Goal: Task Accomplishment & Management: Use online tool/utility

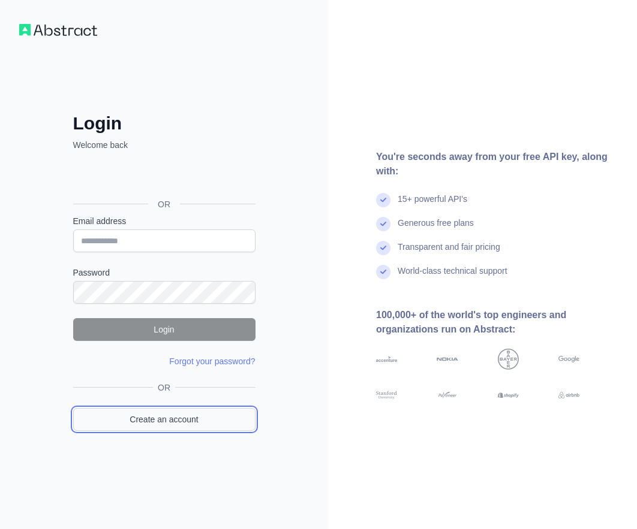
click at [150, 412] on link "Create an account" at bounding box center [164, 419] width 182 height 23
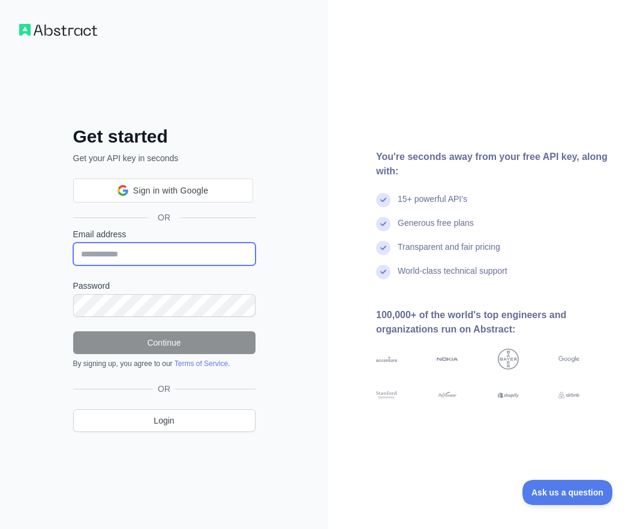
click at [176, 249] on input "Email address" at bounding box center [164, 254] width 182 height 23
paste input "**********"
type input "**********"
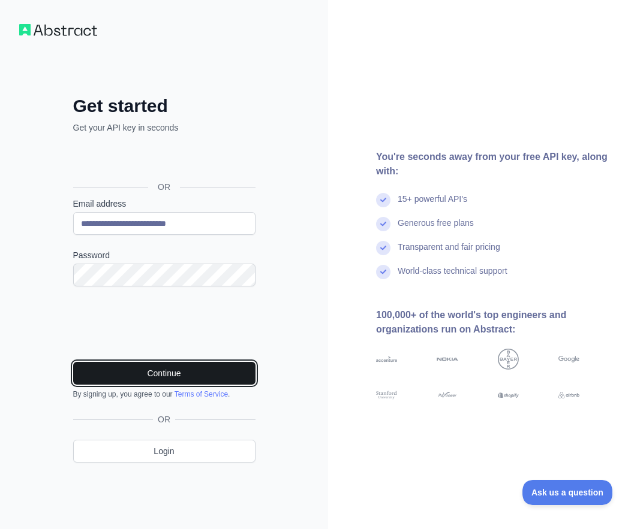
click at [175, 381] on button "Continue" at bounding box center [164, 373] width 182 height 23
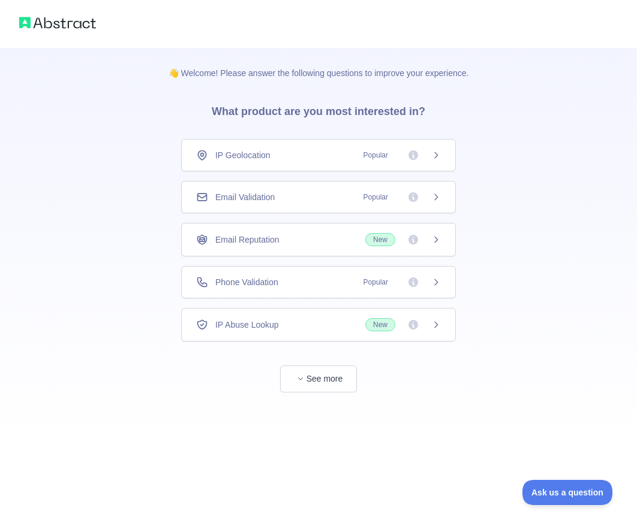
click at [295, 189] on div "Email Validation Popular" at bounding box center [318, 197] width 275 height 32
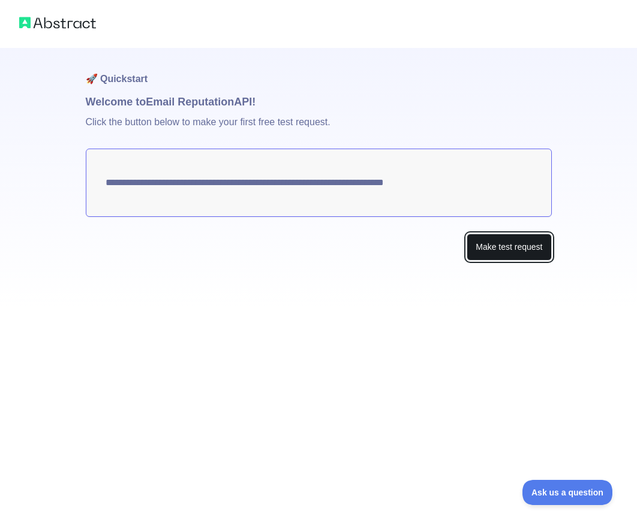
click at [527, 249] on button "Make test request" at bounding box center [508, 247] width 85 height 27
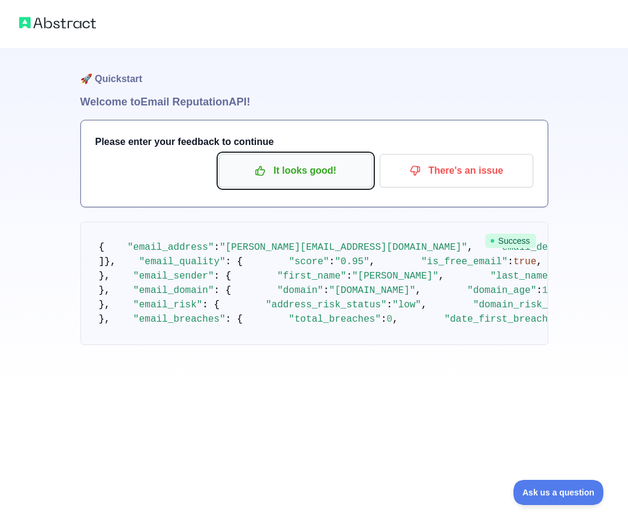
click at [307, 168] on p "It looks good!" at bounding box center [295, 171] width 135 height 20
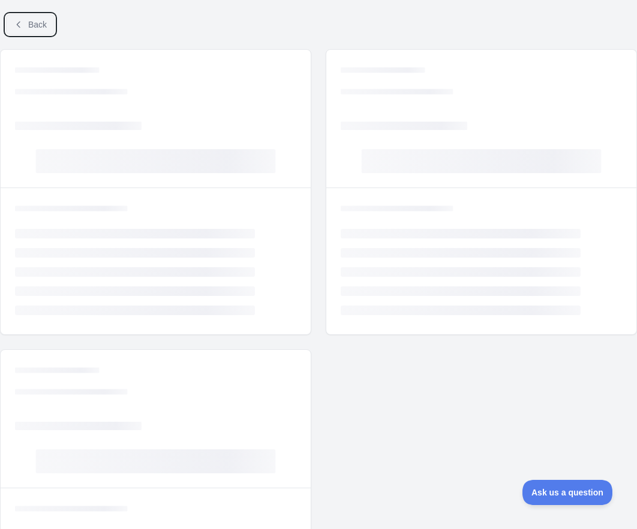
drag, startPoint x: 29, startPoint y: 24, endPoint x: 49, endPoint y: 58, distance: 39.0
click at [31, 24] on span "Back" at bounding box center [37, 25] width 19 height 10
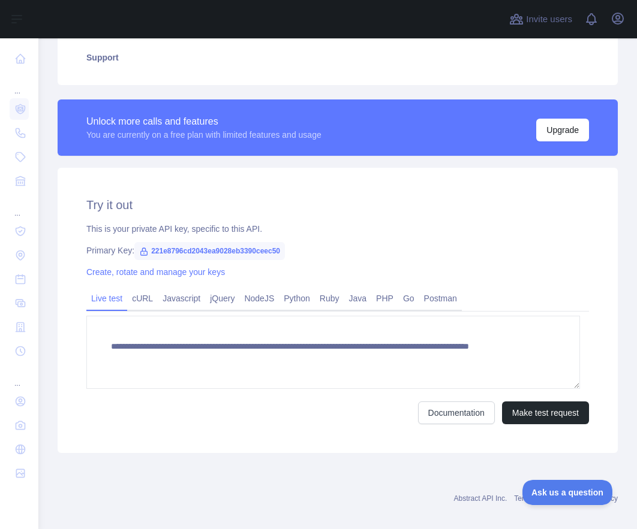
scroll to position [294, 0]
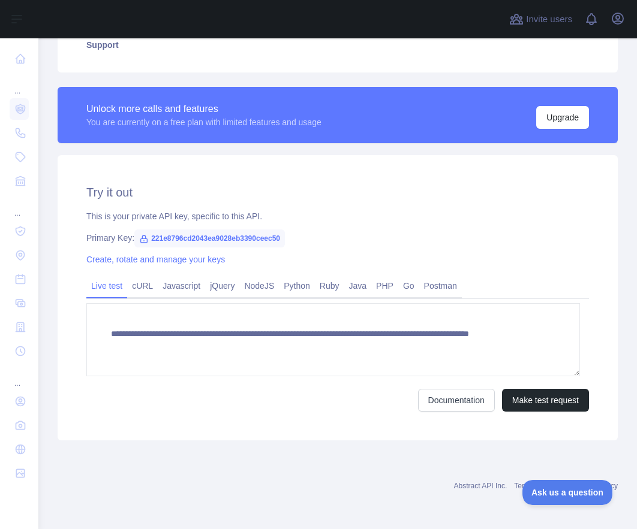
click at [218, 239] on span "221e8796cd2043ea9028eb3390ceec50" at bounding box center [209, 239] width 150 height 18
copy span "221e8796cd2043ea9028eb3390ceec50"
